Goal: Communication & Community: Answer question/provide support

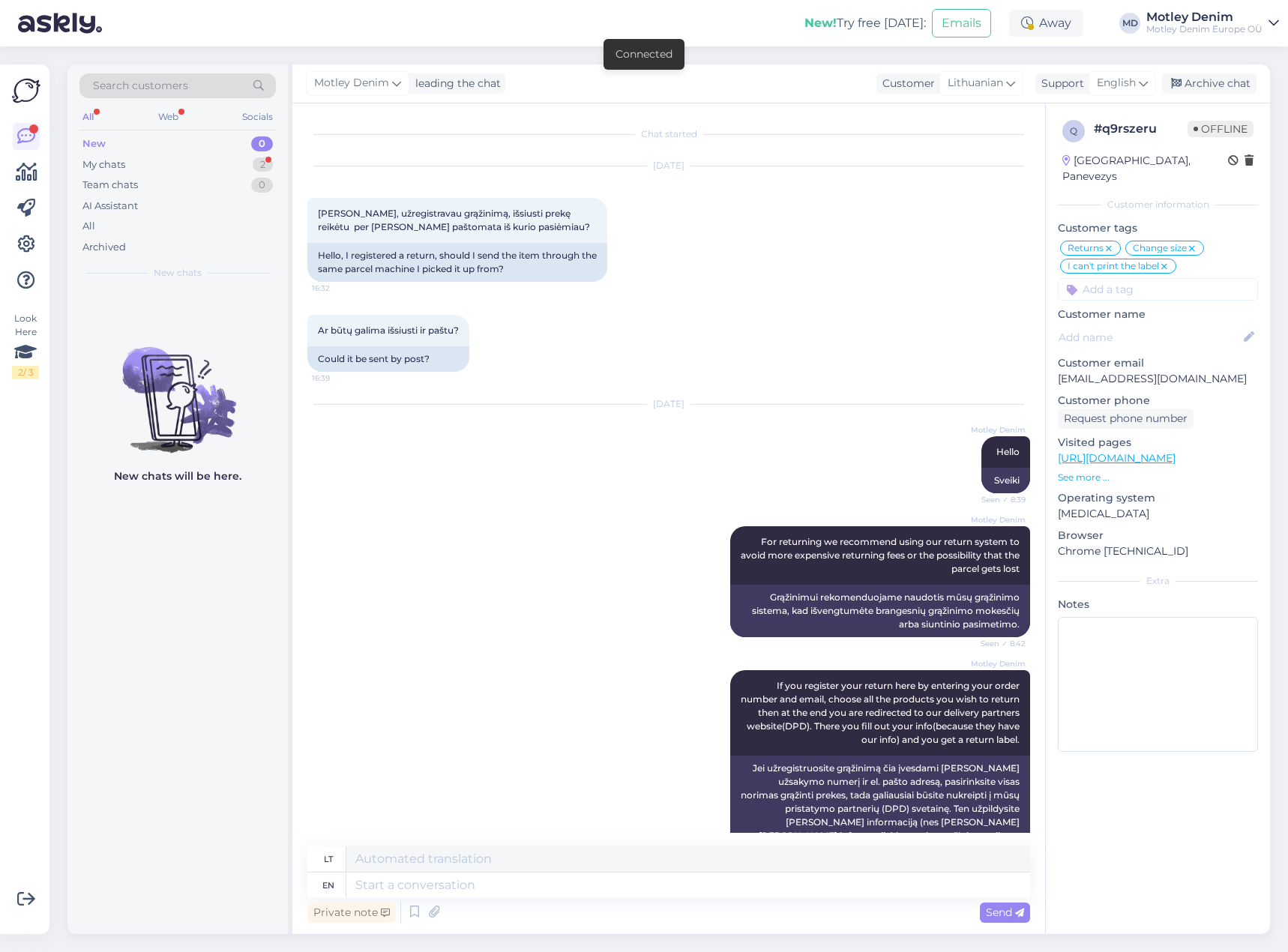
scroll to position [1972, 0]
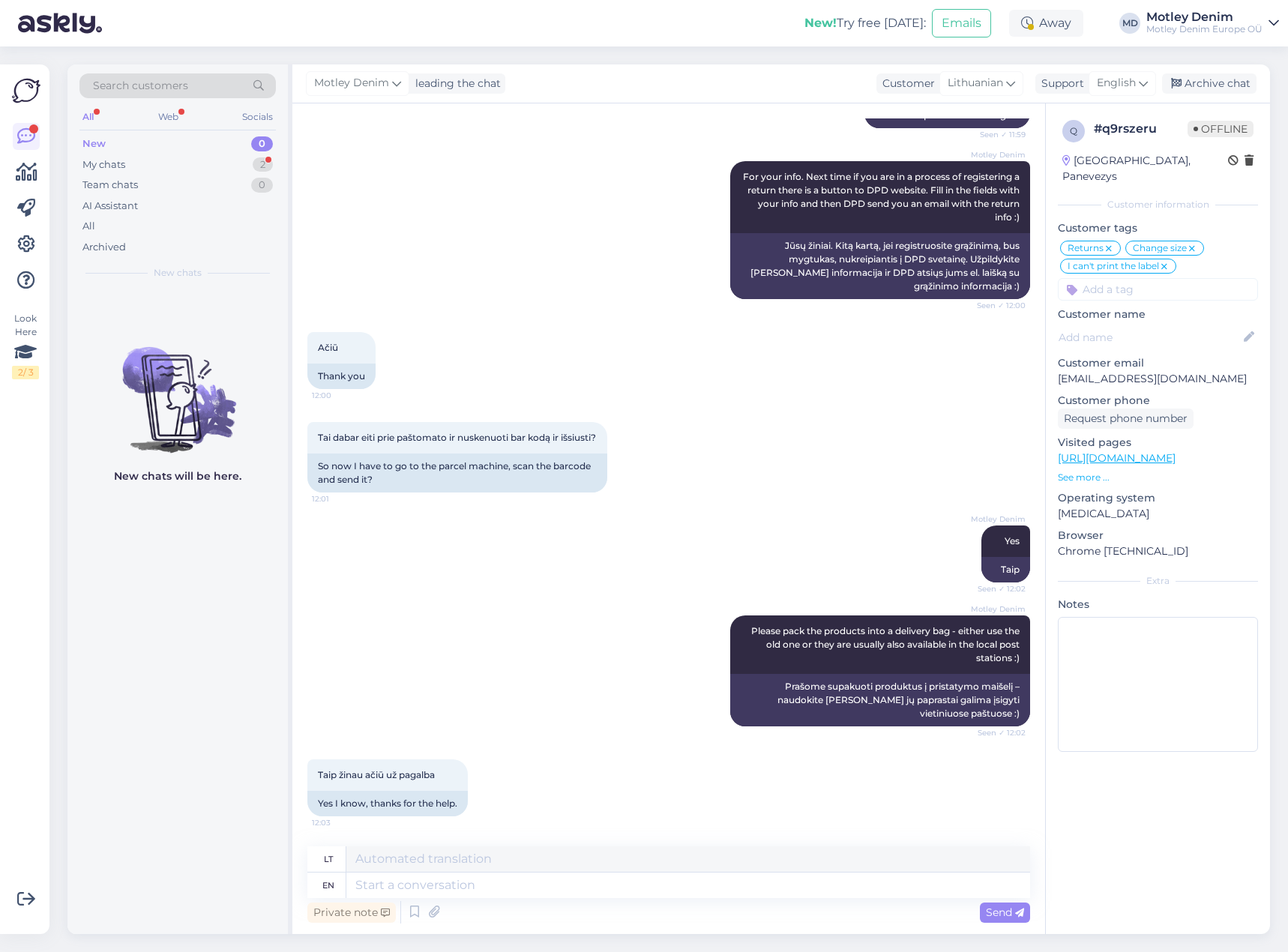
click at [479, 884] on textarea at bounding box center [688, 885] width 684 height 25
type textarea "You're welcome!"
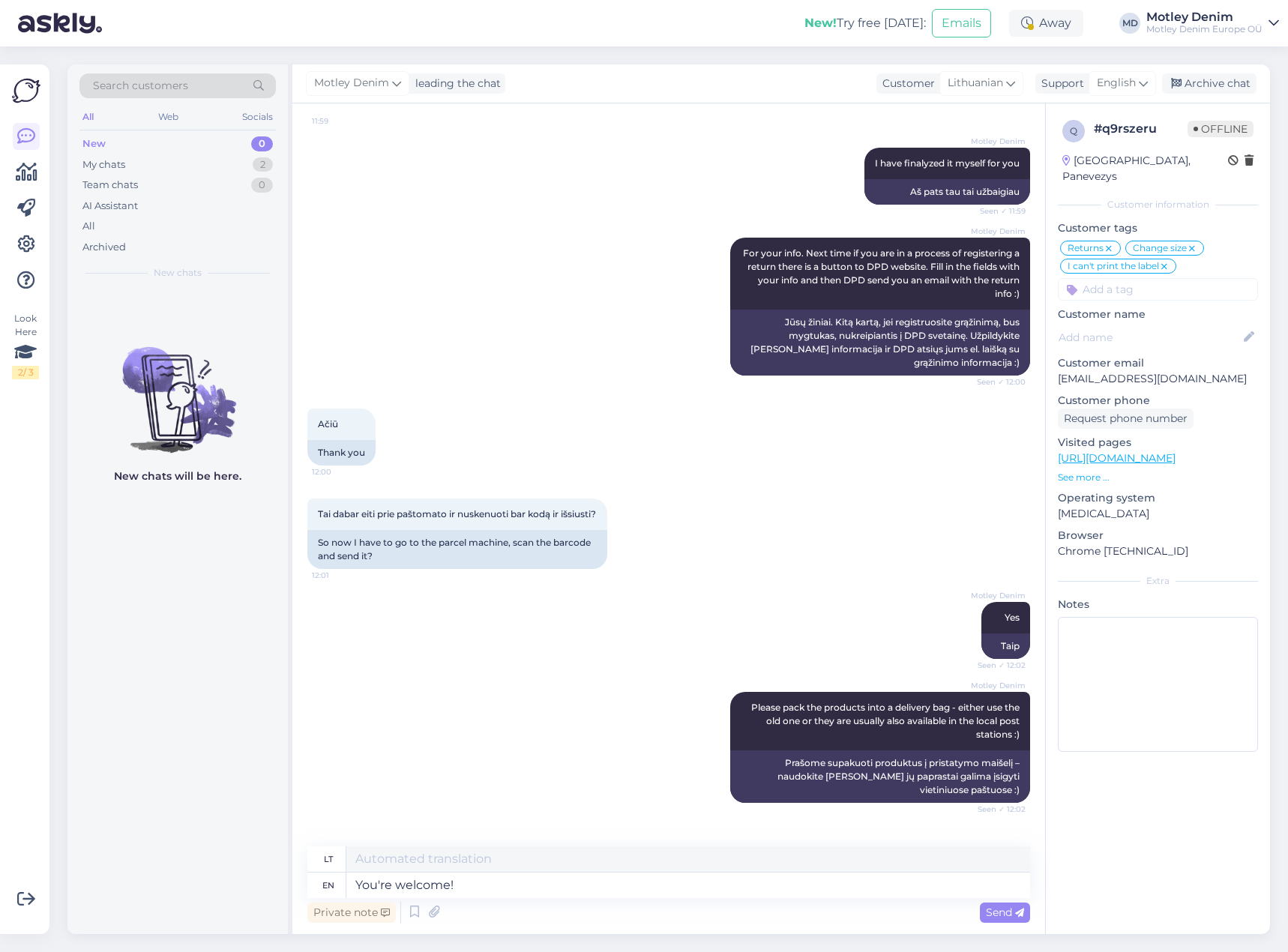
scroll to position [2061, 0]
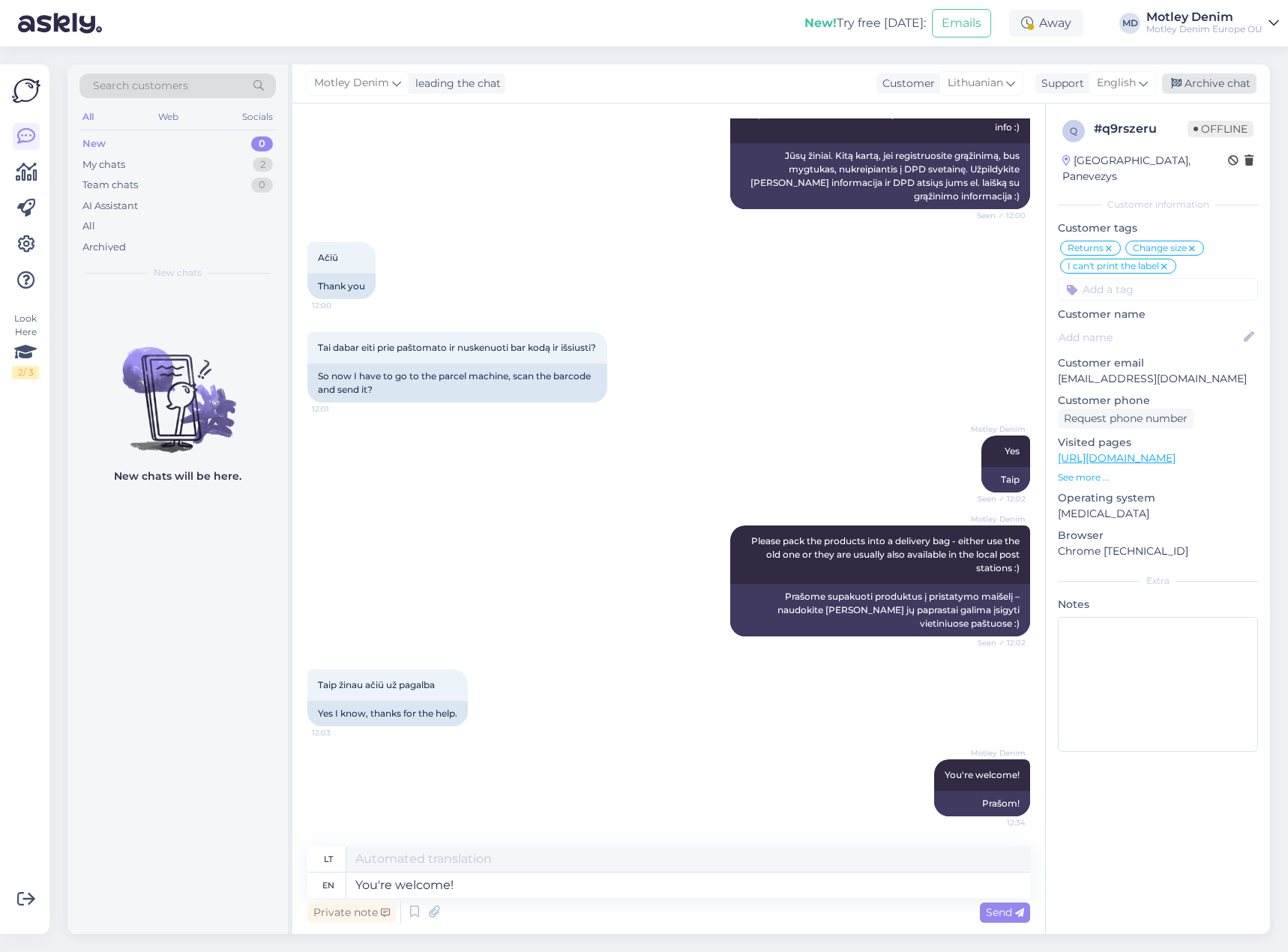
click at [1217, 89] on div "Archive chat" at bounding box center [1209, 83] width 94 height 20
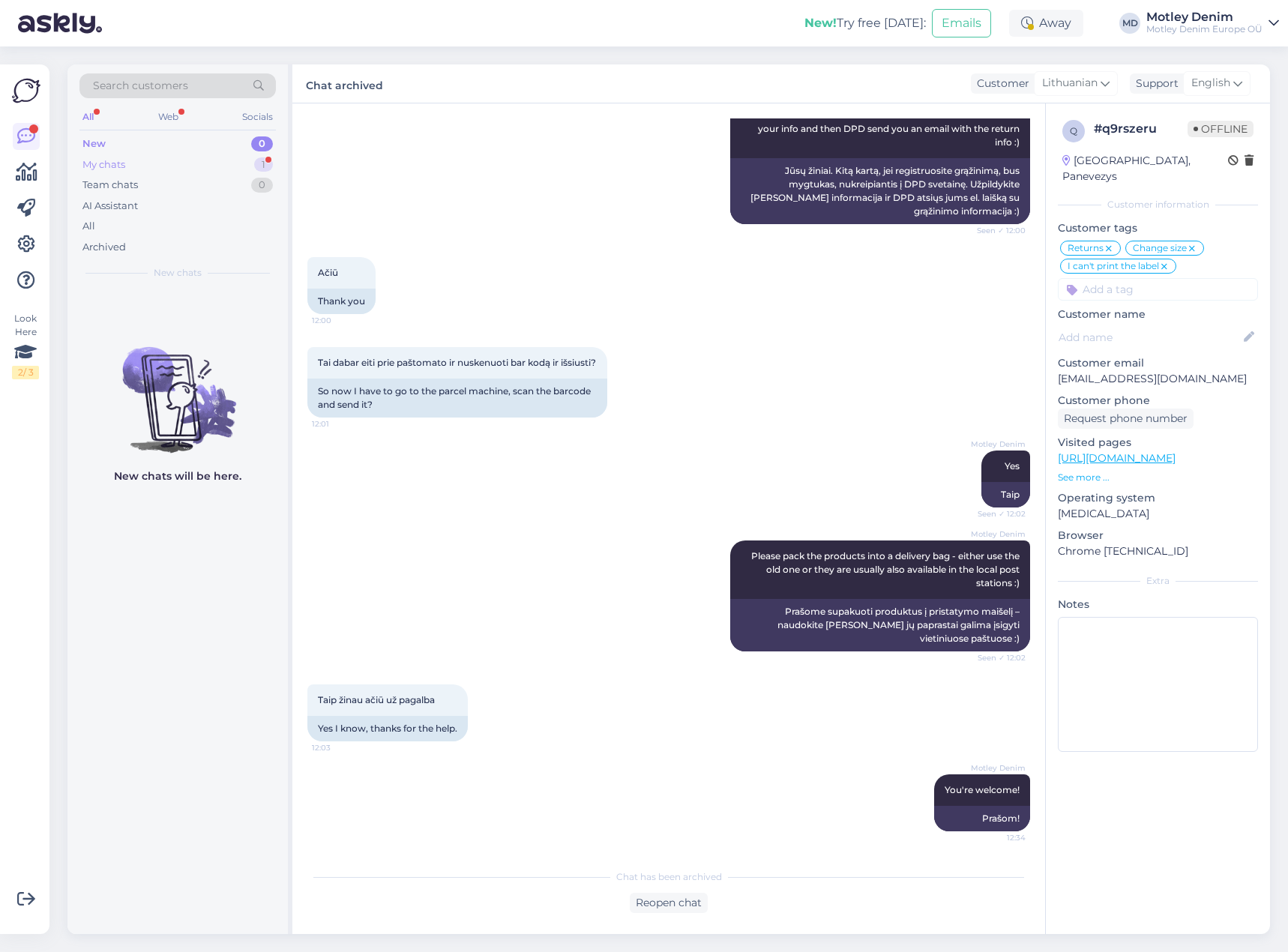
click at [224, 159] on div "My chats 1" at bounding box center [178, 164] width 196 height 21
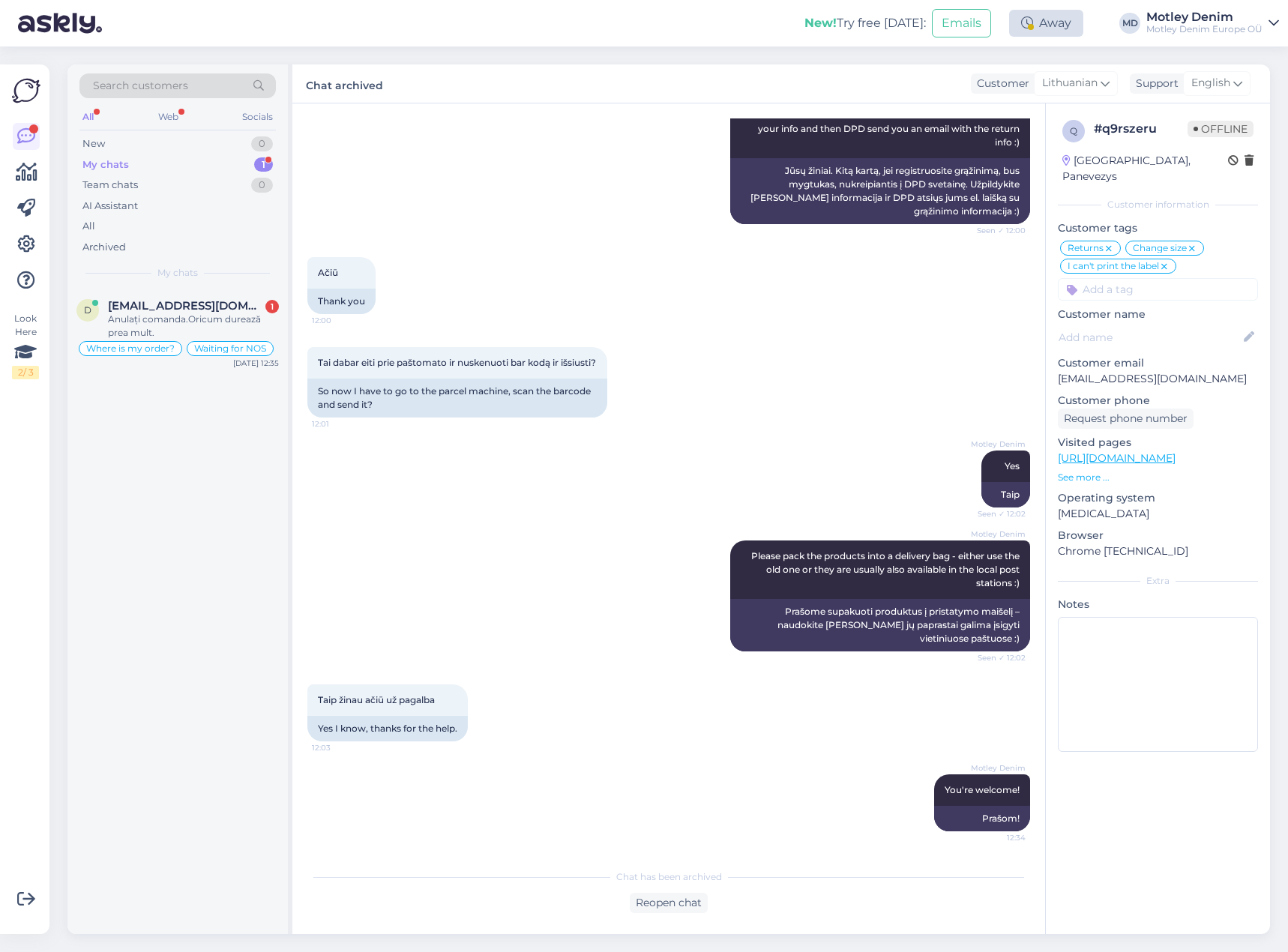
click at [1045, 24] on div "Away" at bounding box center [1046, 23] width 74 height 27
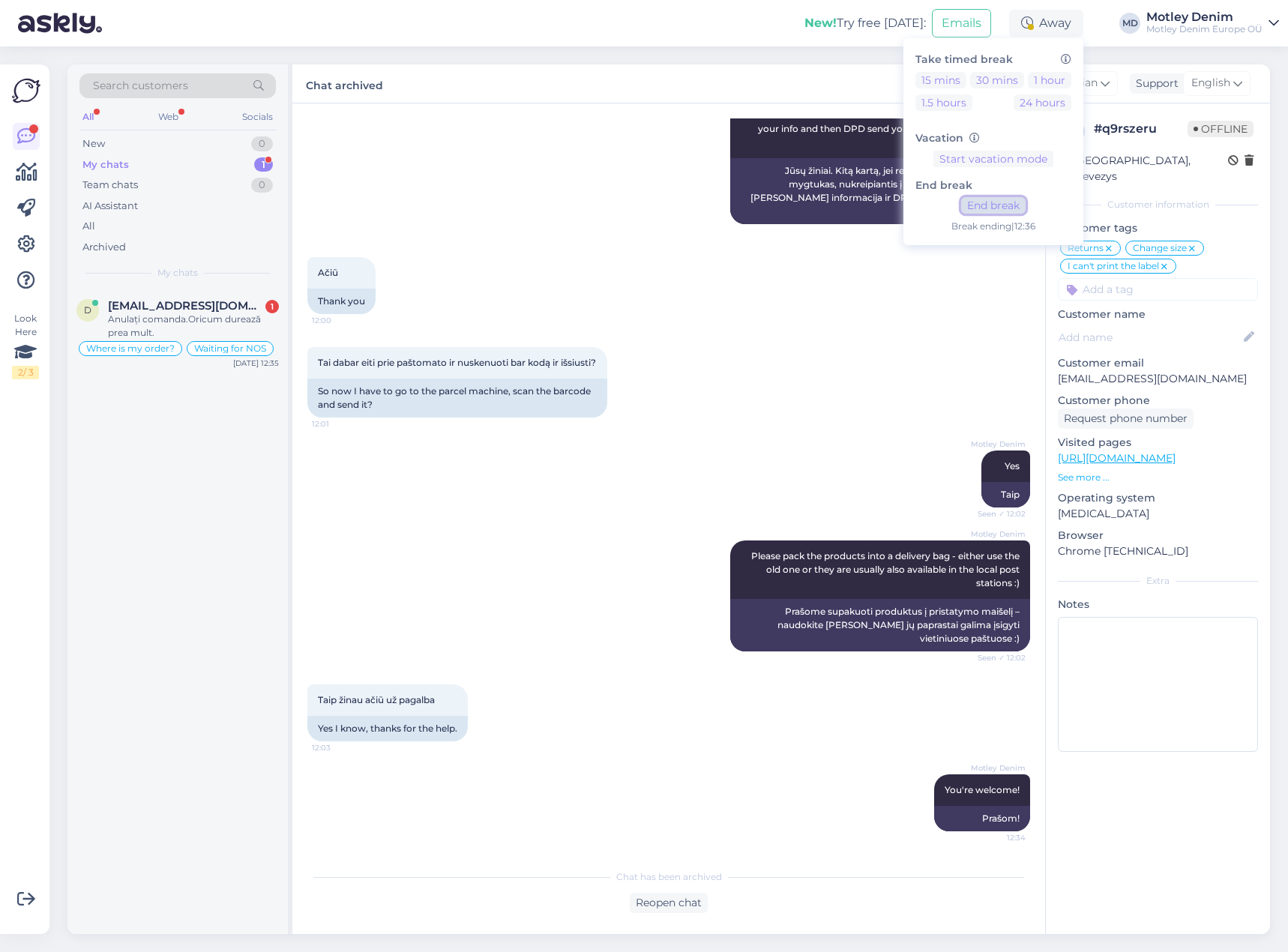
click at [1001, 212] on button "End break" at bounding box center [993, 205] width 64 height 17
click at [189, 307] on span "[EMAIL_ADDRESS][DOMAIN_NAME]" at bounding box center [185, 306] width 156 height 13
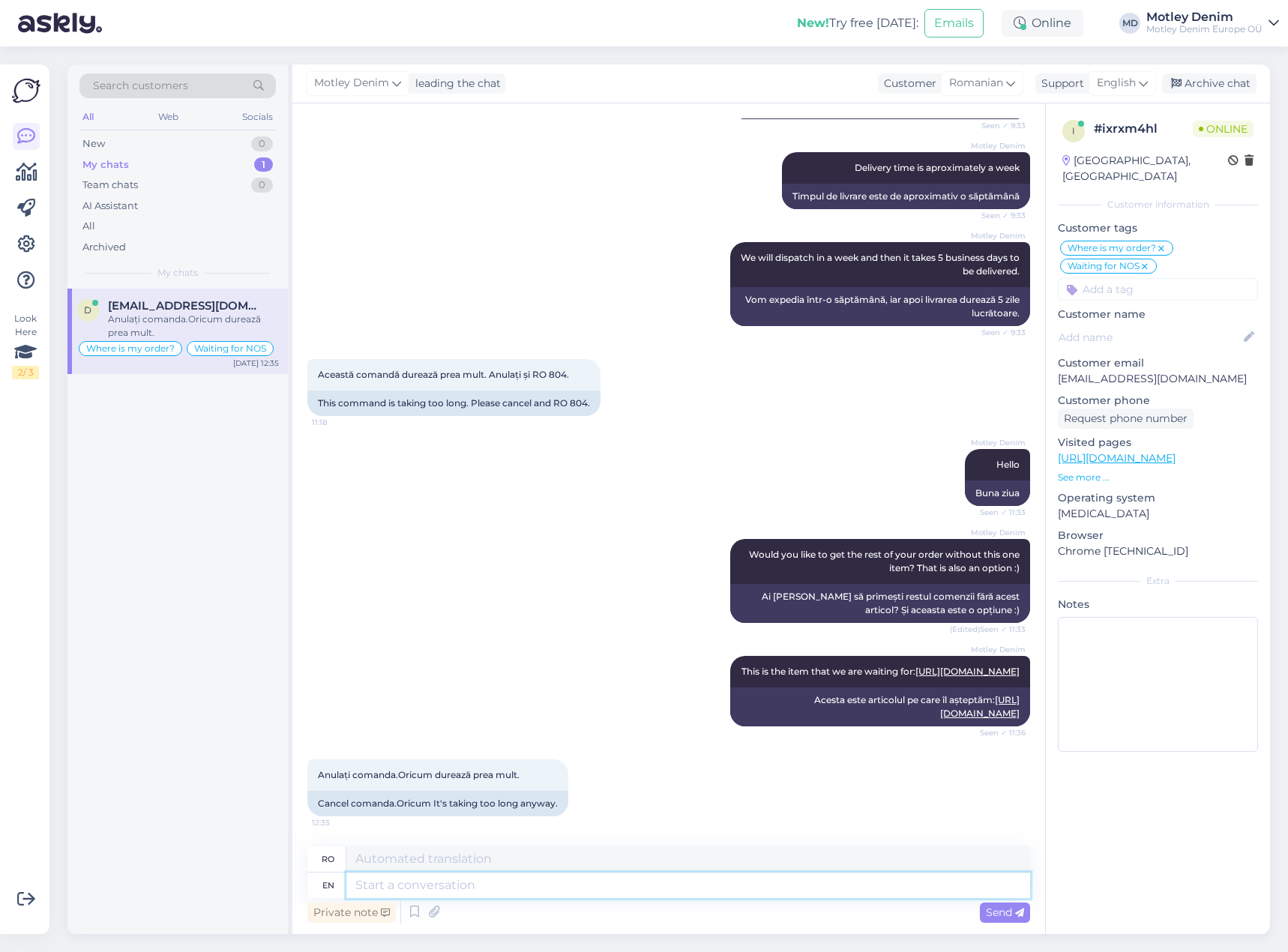
click at [598, 891] on textarea at bounding box center [688, 885] width 684 height 25
type textarea "Thank"
type textarea "Mulțumesc"
type textarea "Thank you for t"
type textarea "Mulțumesc pentru"
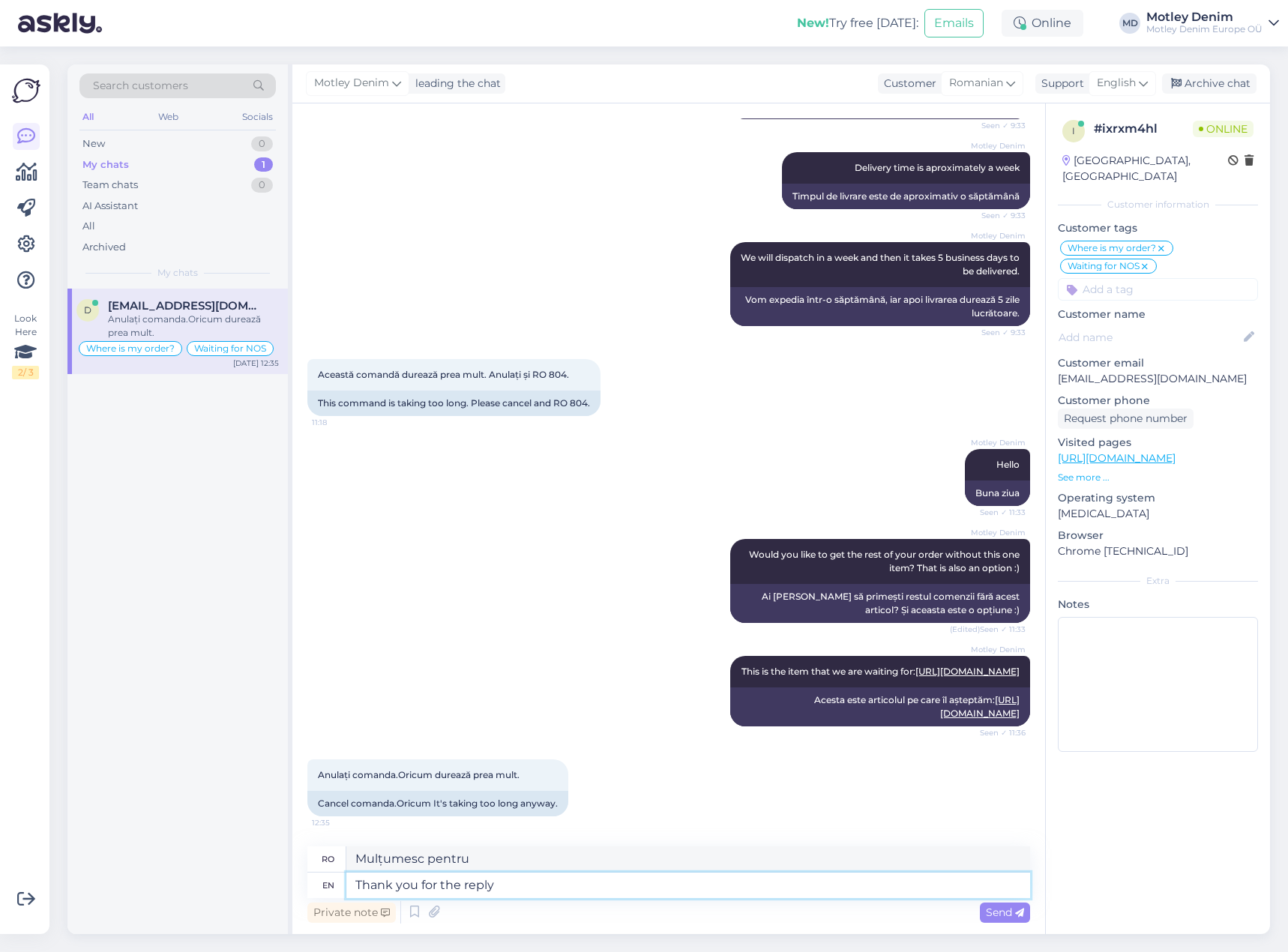
type textarea "Thank you for the reply!"
type textarea "Mulțumesc pentru răspuns!"
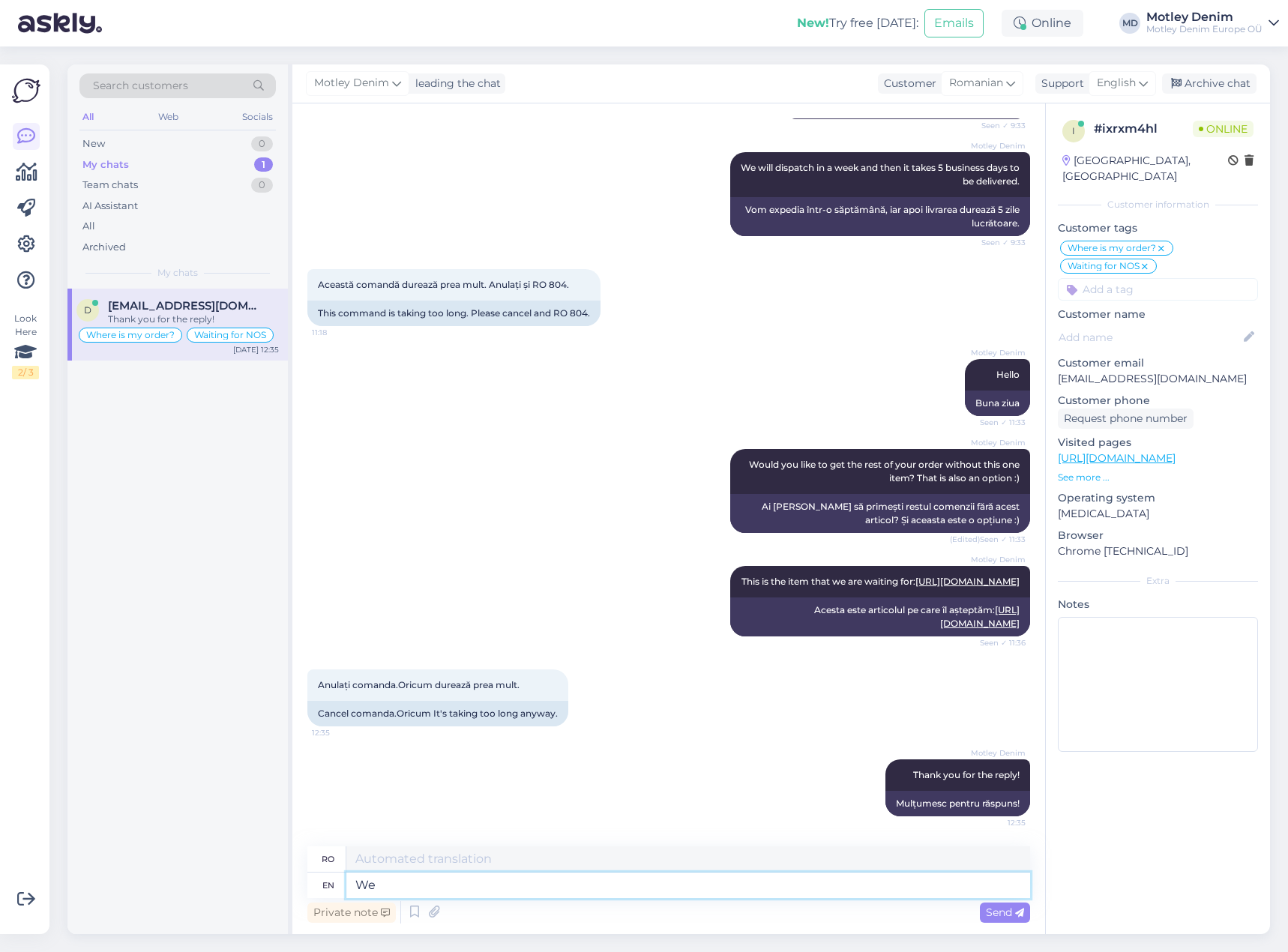
type textarea "We"
type textarea "Noi"
type textarea "We will ca"
type textarea "Vom"
type textarea "We will cancel te"
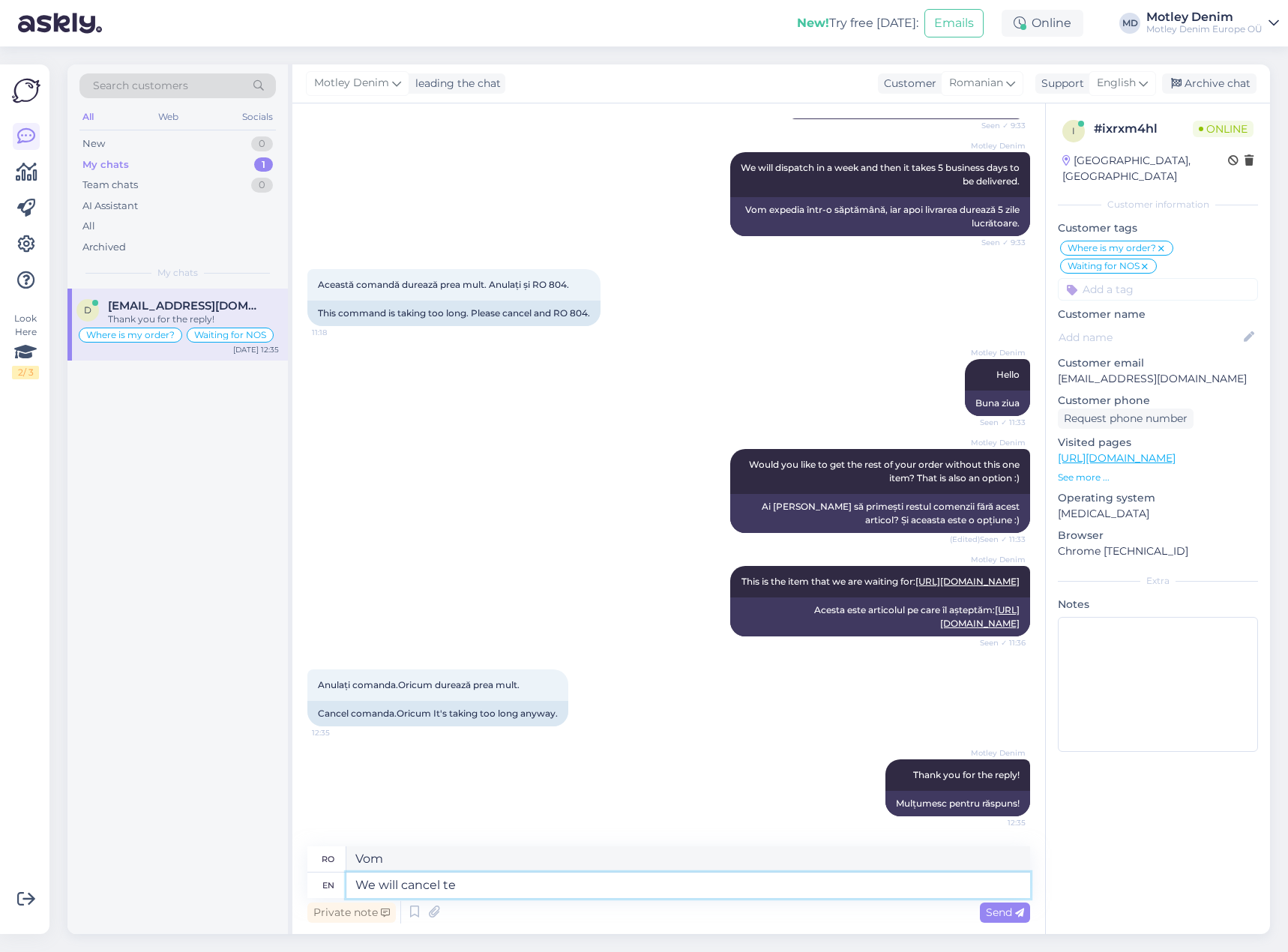
type textarea "Vom anula"
type textarea "We will cancel the order."
type textarea "Vom anula comanda."
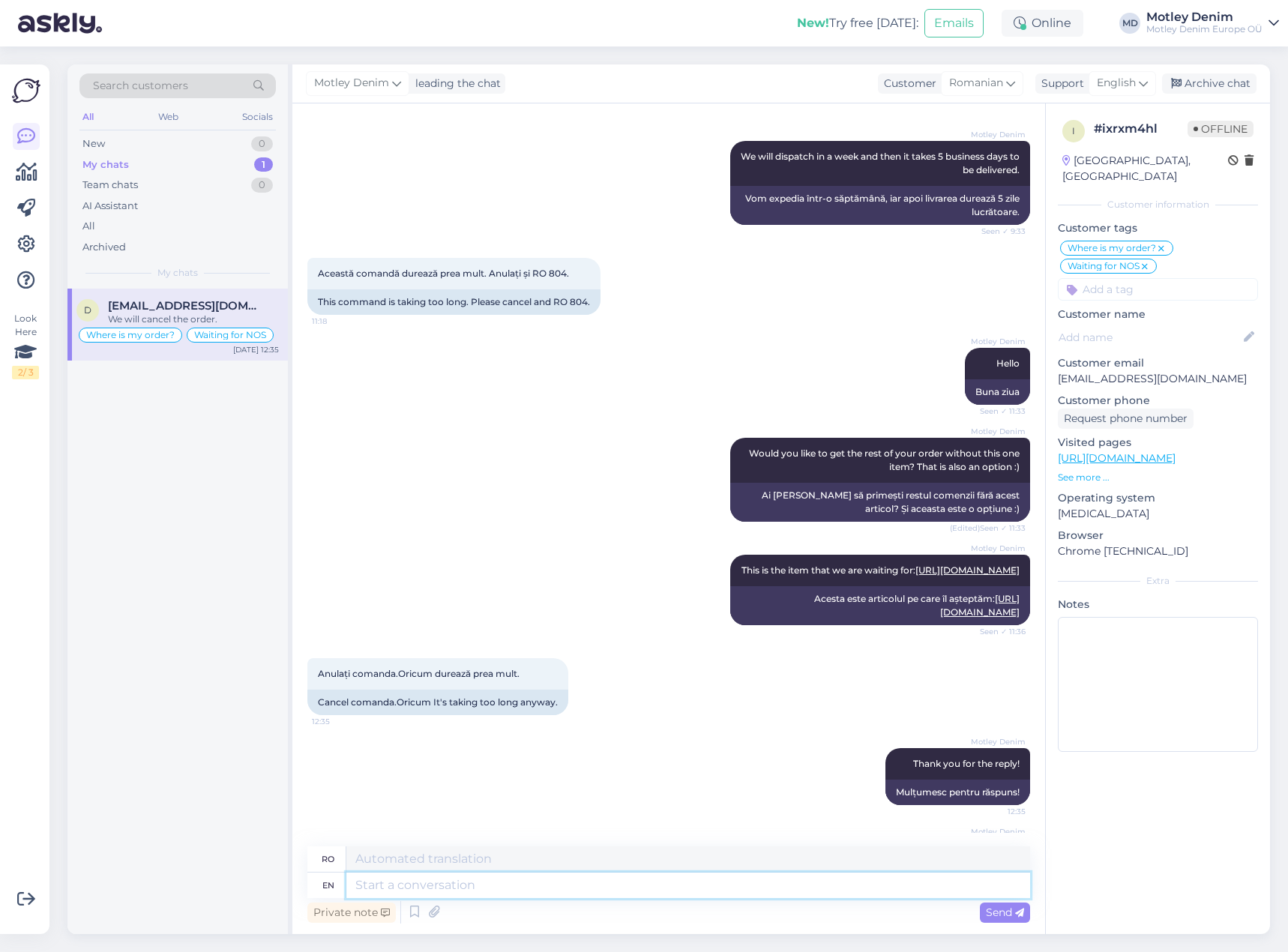
scroll to position [543, 0]
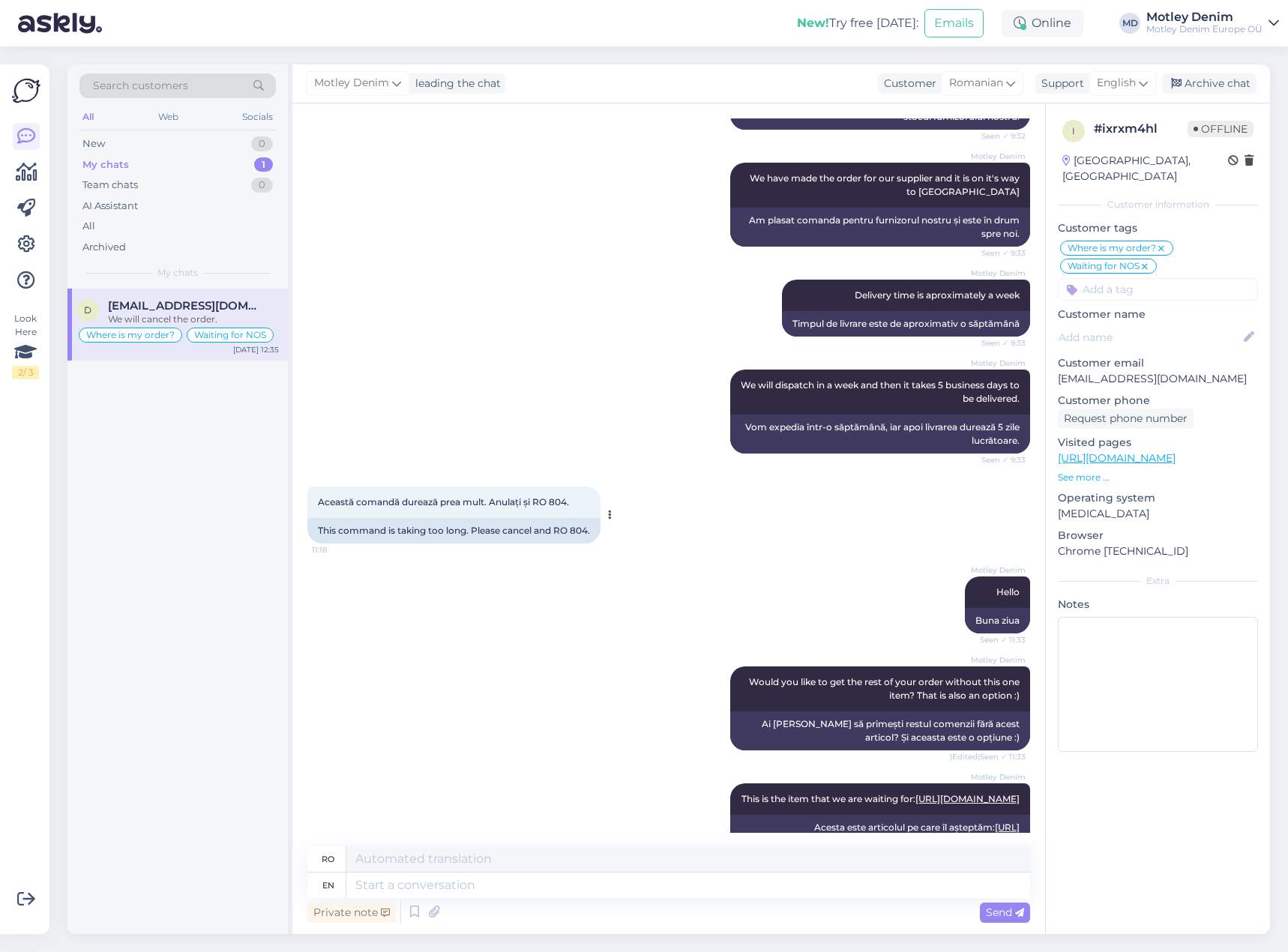
click at [560, 531] on div "This command is taking too long. Please cancel and RO 804." at bounding box center [453, 531] width 293 height 25
drag, startPoint x: 560, startPoint y: 531, endPoint x: 582, endPoint y: 530, distance: 22.0
click at [582, 530] on div "This command is taking too long. Please cancel and RO 804." at bounding box center [453, 531] width 293 height 25
copy div "RO 804"
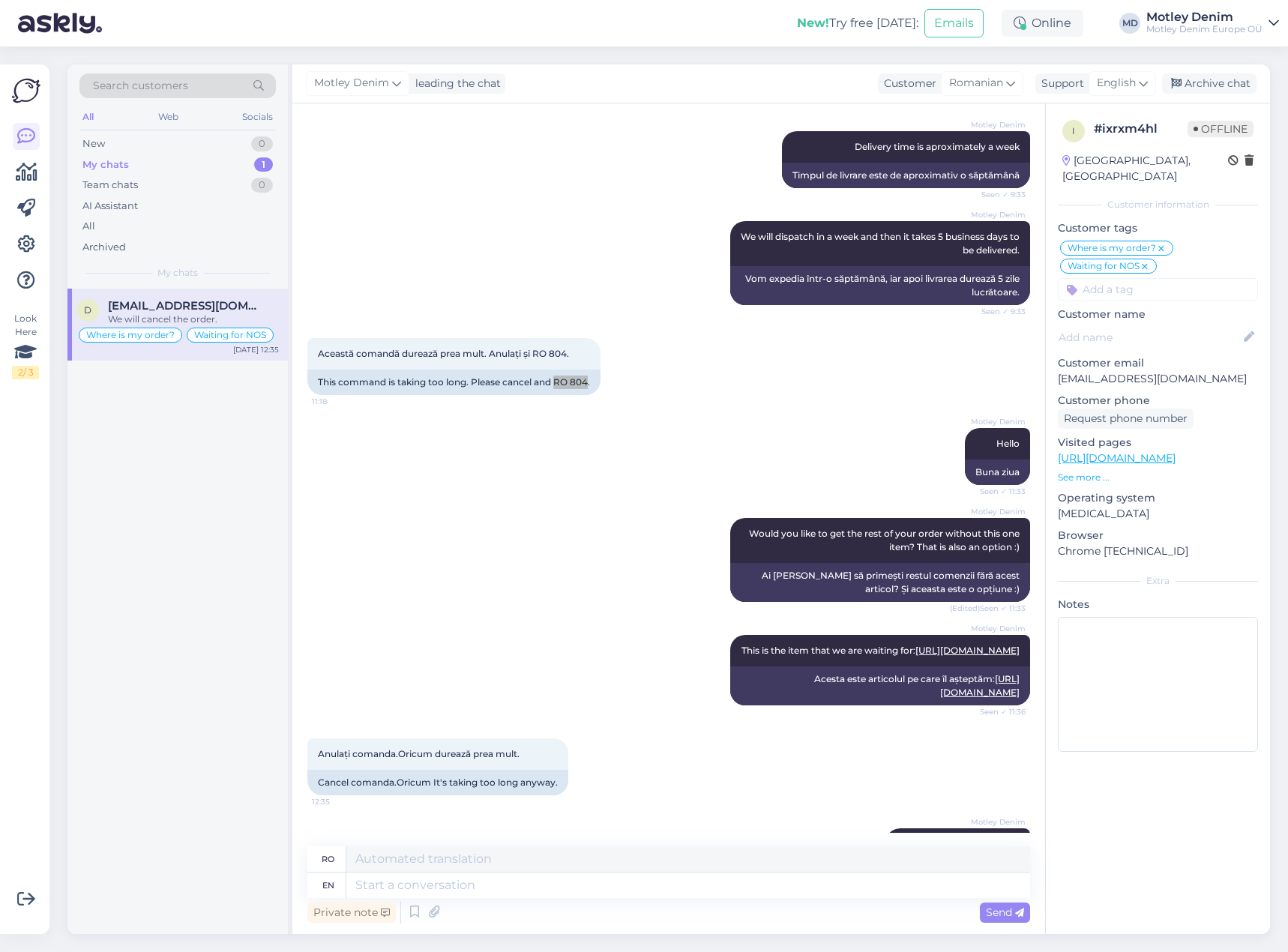
scroll to position [469, 0]
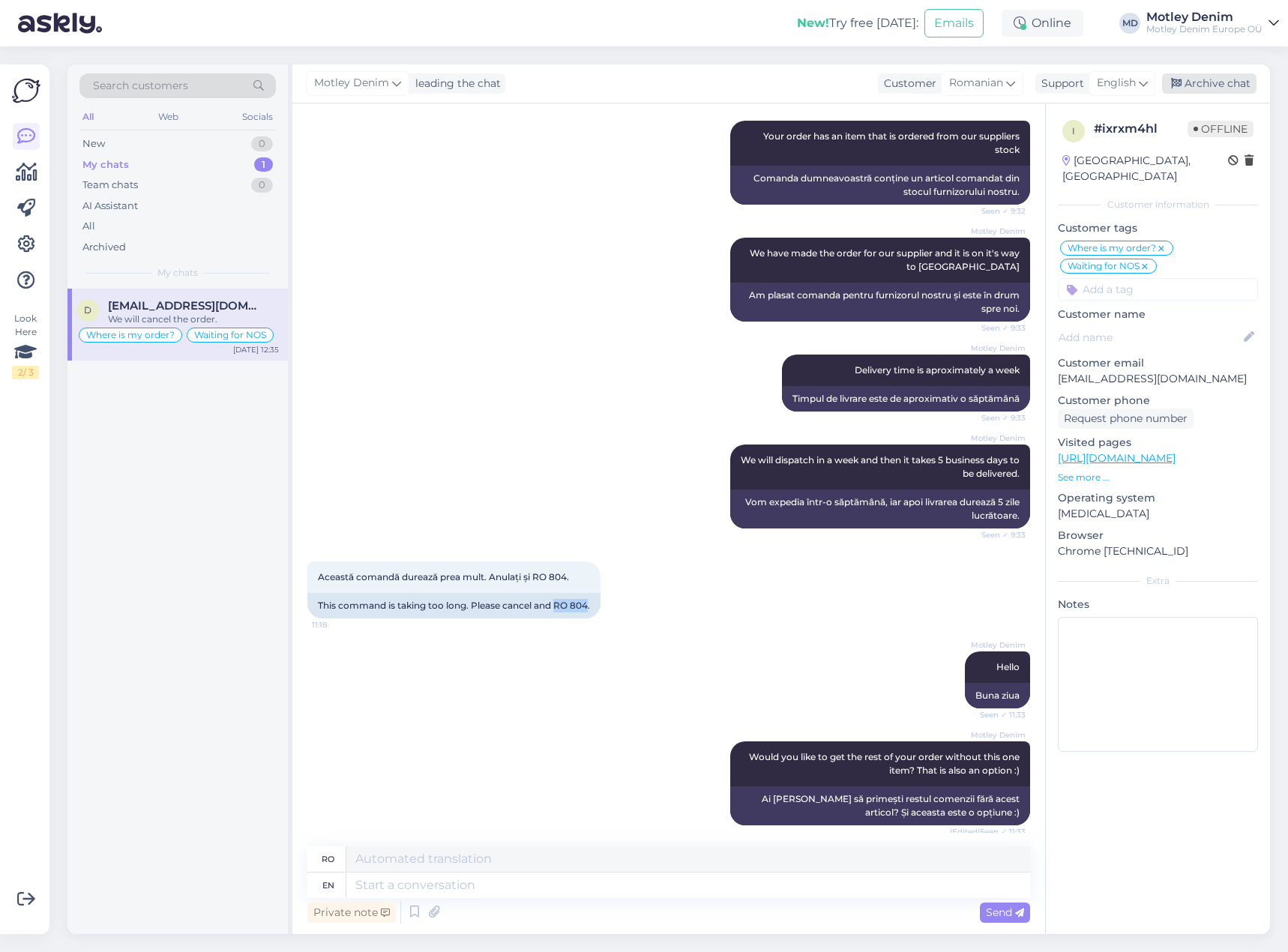
click at [1206, 92] on div "Archive chat" at bounding box center [1209, 83] width 94 height 20
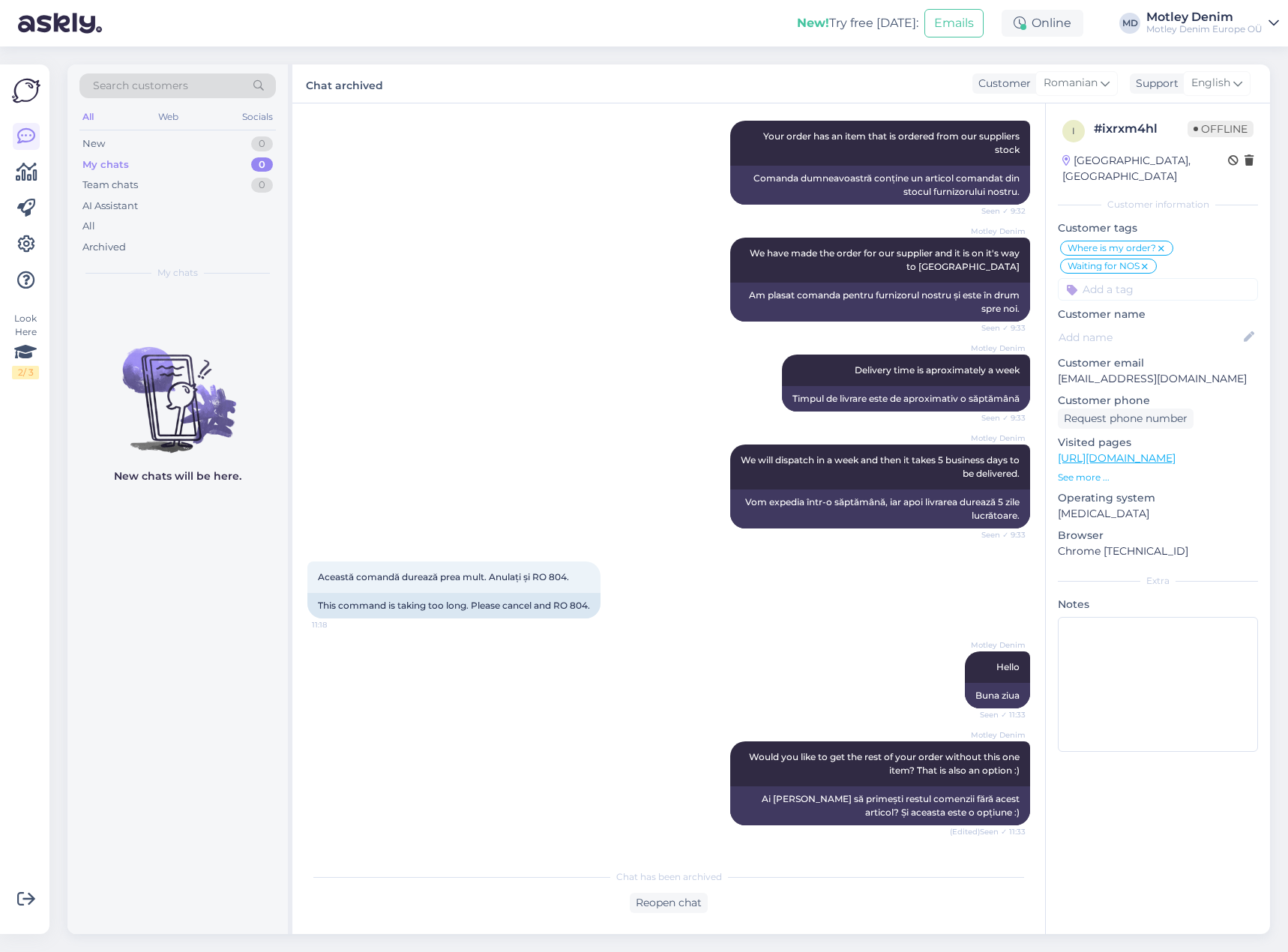
click at [1114, 278] on input at bounding box center [1158, 289] width 200 height 23
type input "Canceled order"
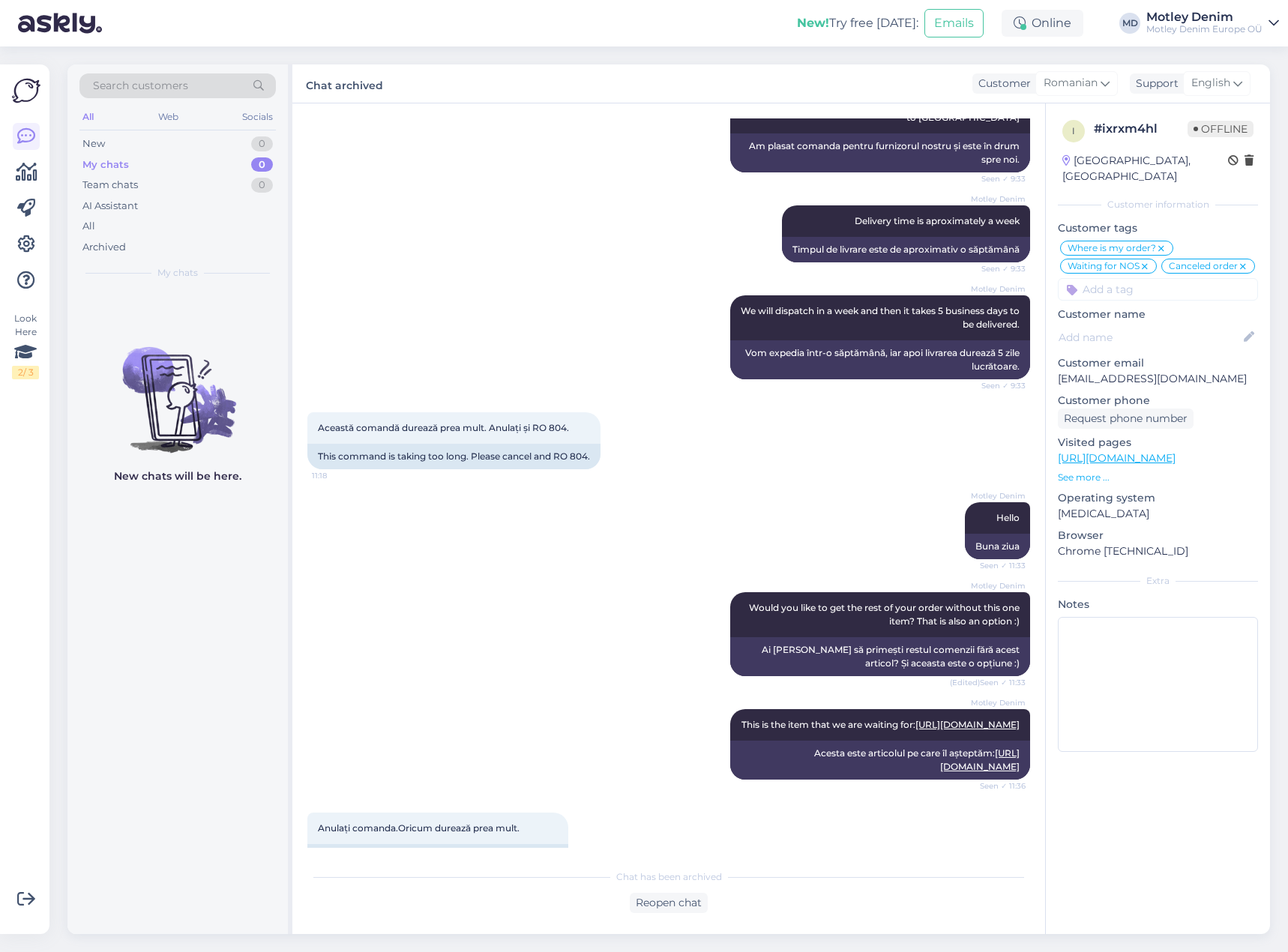
scroll to position [903, 0]
